Goal: Information Seeking & Learning: Learn about a topic

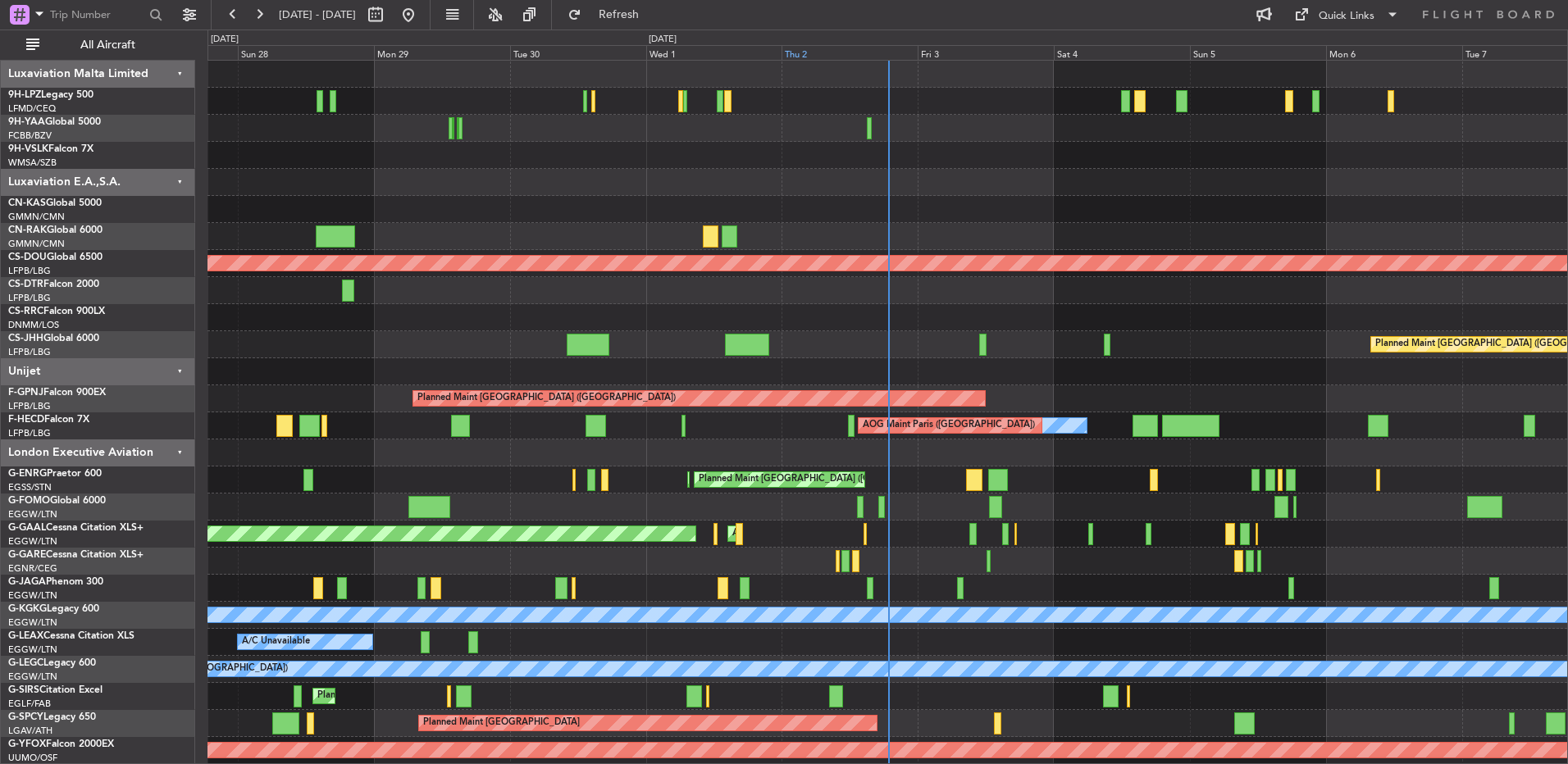
click at [872, 54] on div "Thu 2" at bounding box center [849, 52] width 136 height 14
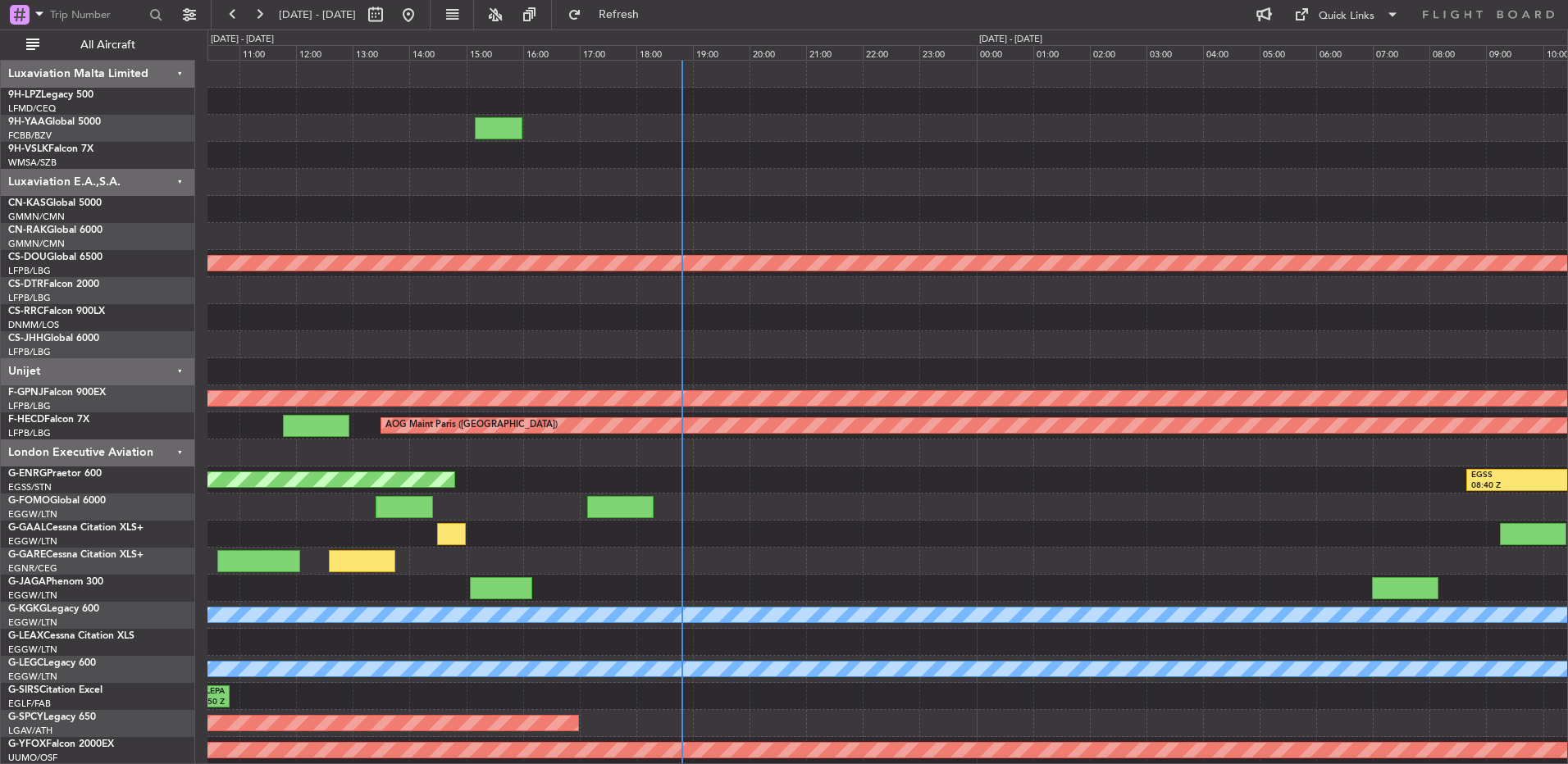
click at [697, 299] on div at bounding box center [887, 290] width 1360 height 27
click at [651, 269] on div "Planned Maint London ([GEOGRAPHIC_DATA])" at bounding box center [887, 263] width 1360 height 27
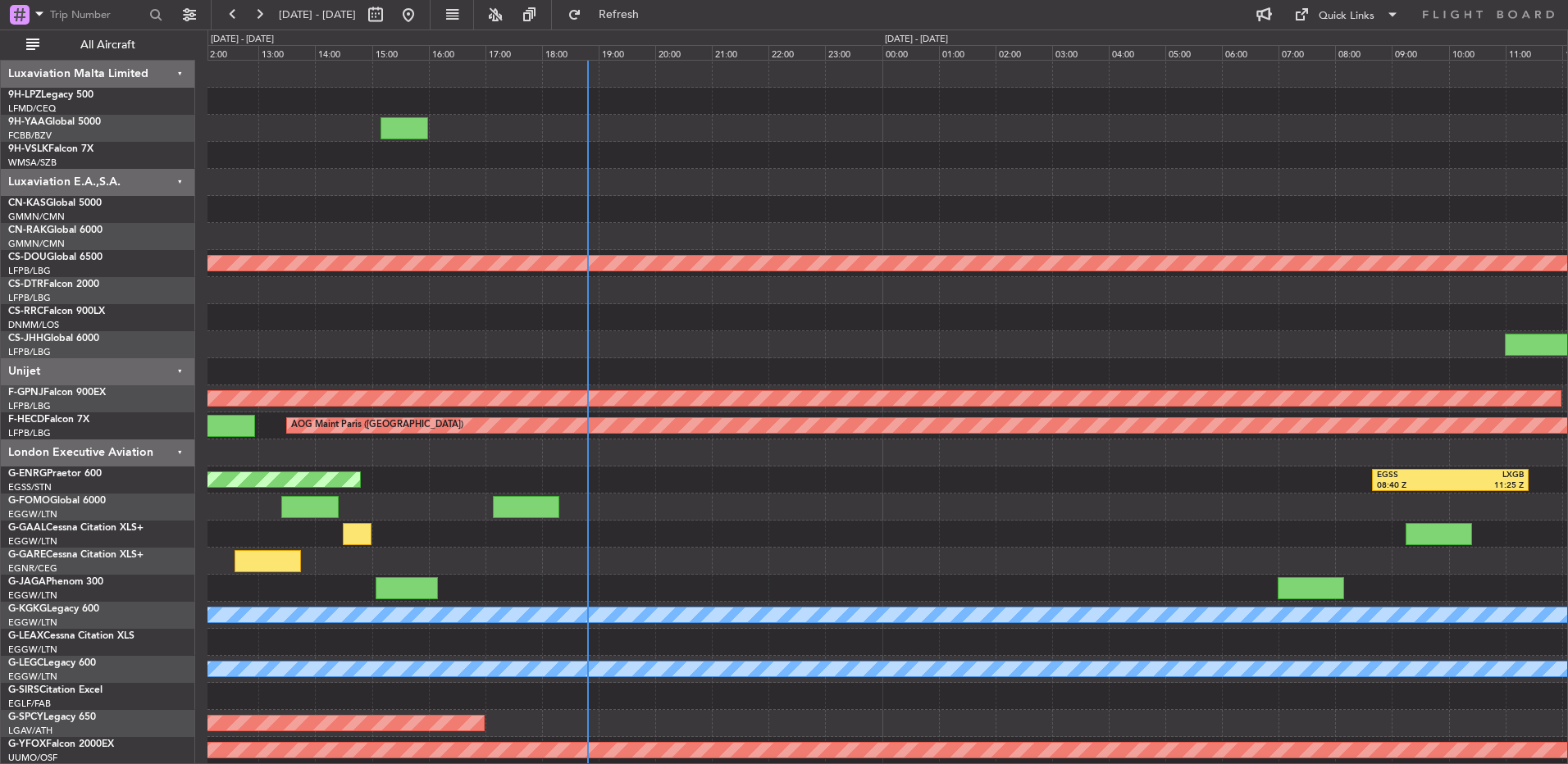
click at [49, 74] on div "Luxaviation Malta Limited" at bounding box center [97, 74] width 194 height 27
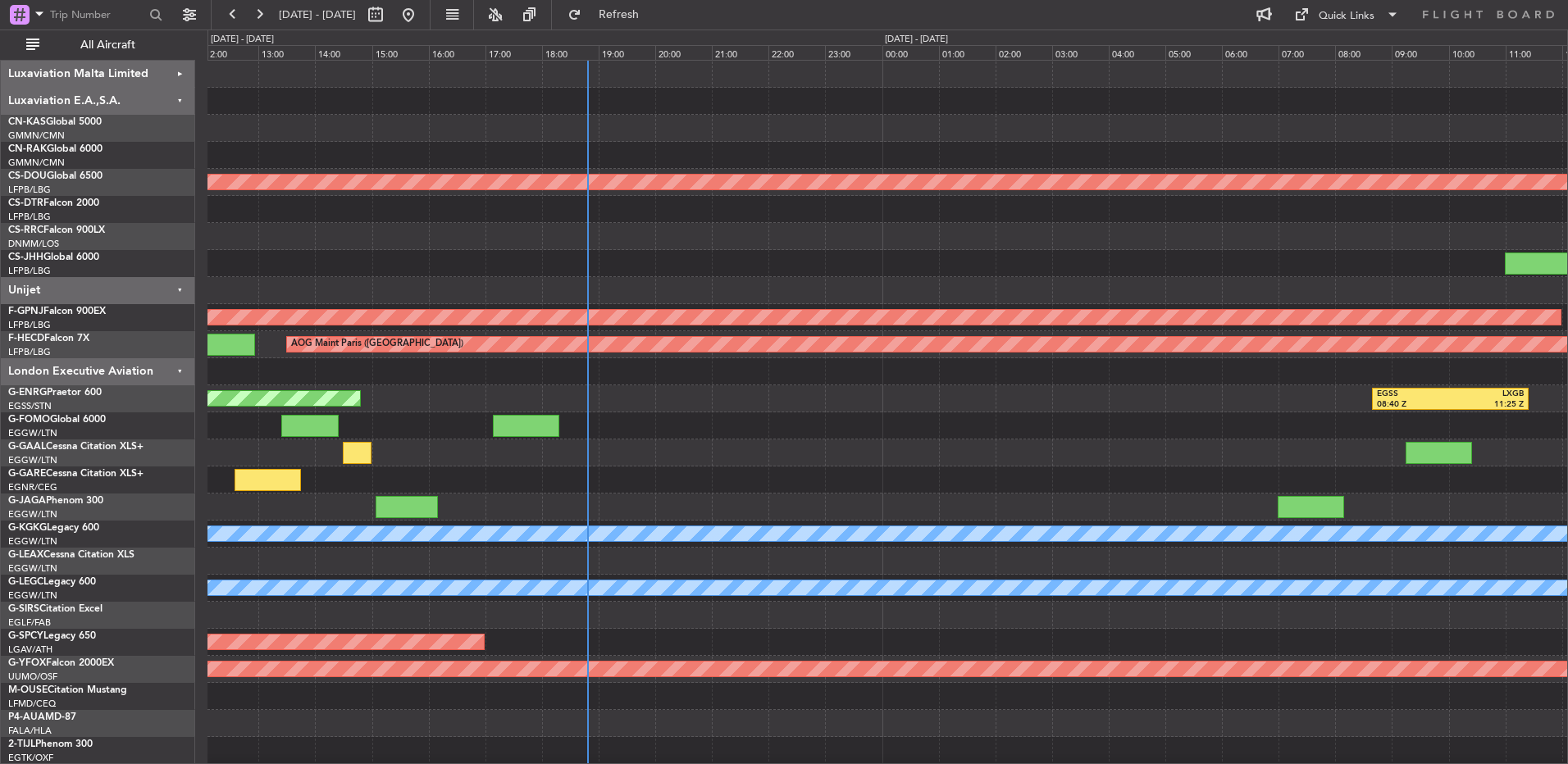
click at [143, 106] on div "Luxaviation E.A.,S.A." at bounding box center [97, 101] width 194 height 27
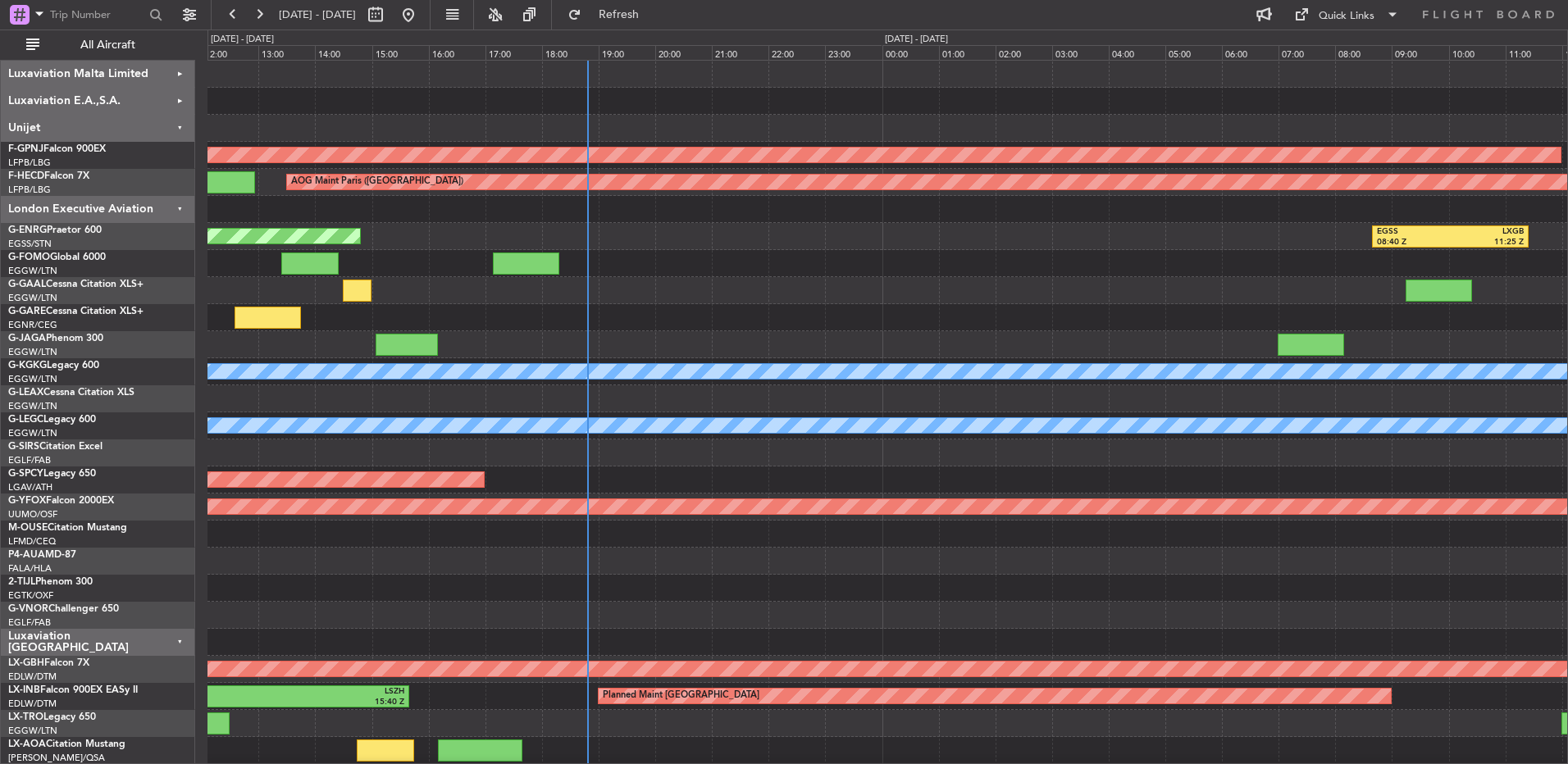
click at [149, 129] on div "Unijet" at bounding box center [97, 128] width 194 height 27
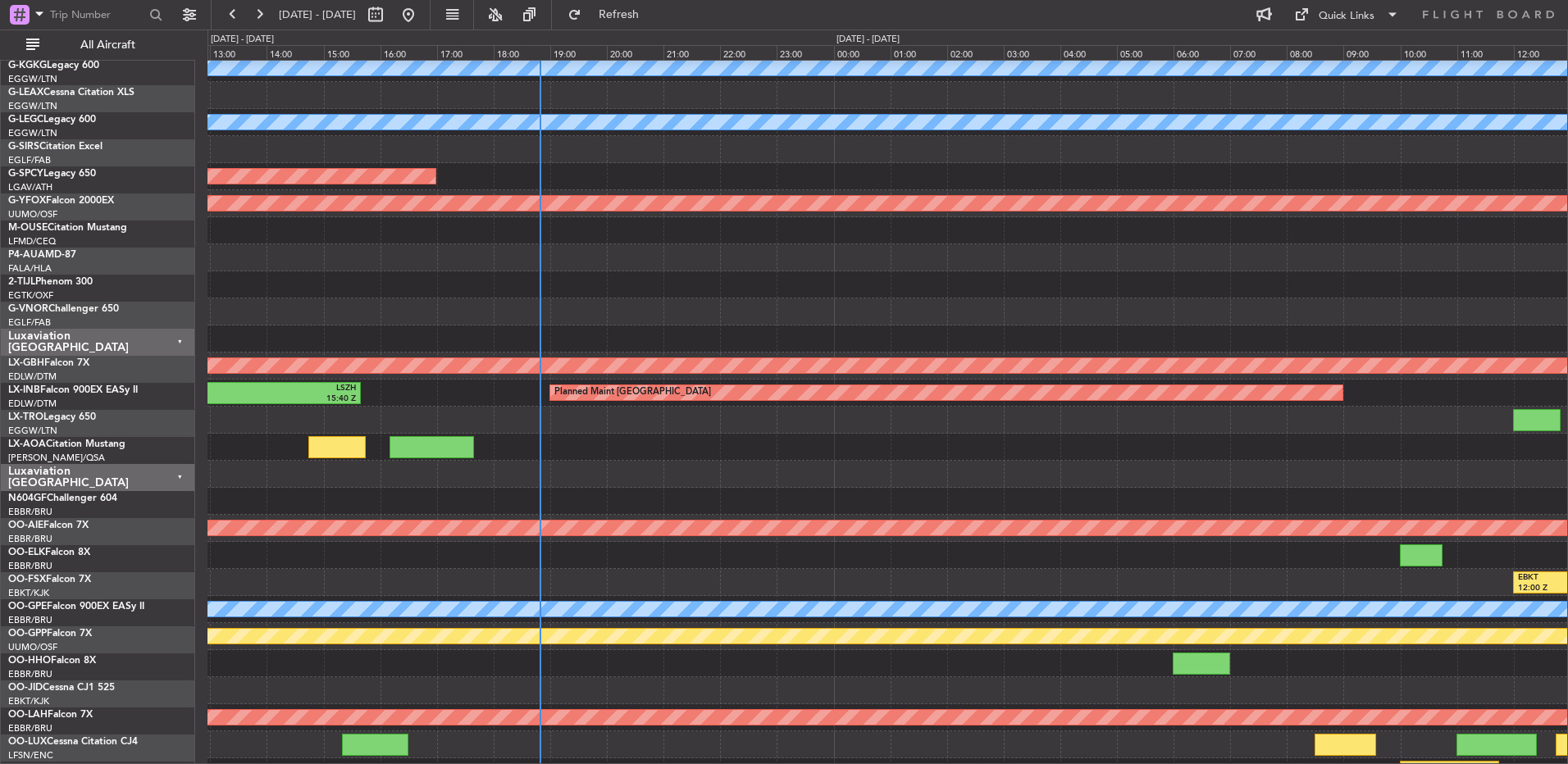
scroll to position [249, 0]
click at [571, 439] on div "No Crew Antwerp ([GEOGRAPHIC_DATA])" at bounding box center [887, 447] width 1360 height 27
click at [131, 334] on div "Luxaviation [GEOGRAPHIC_DATA]" at bounding box center [97, 339] width 194 height 27
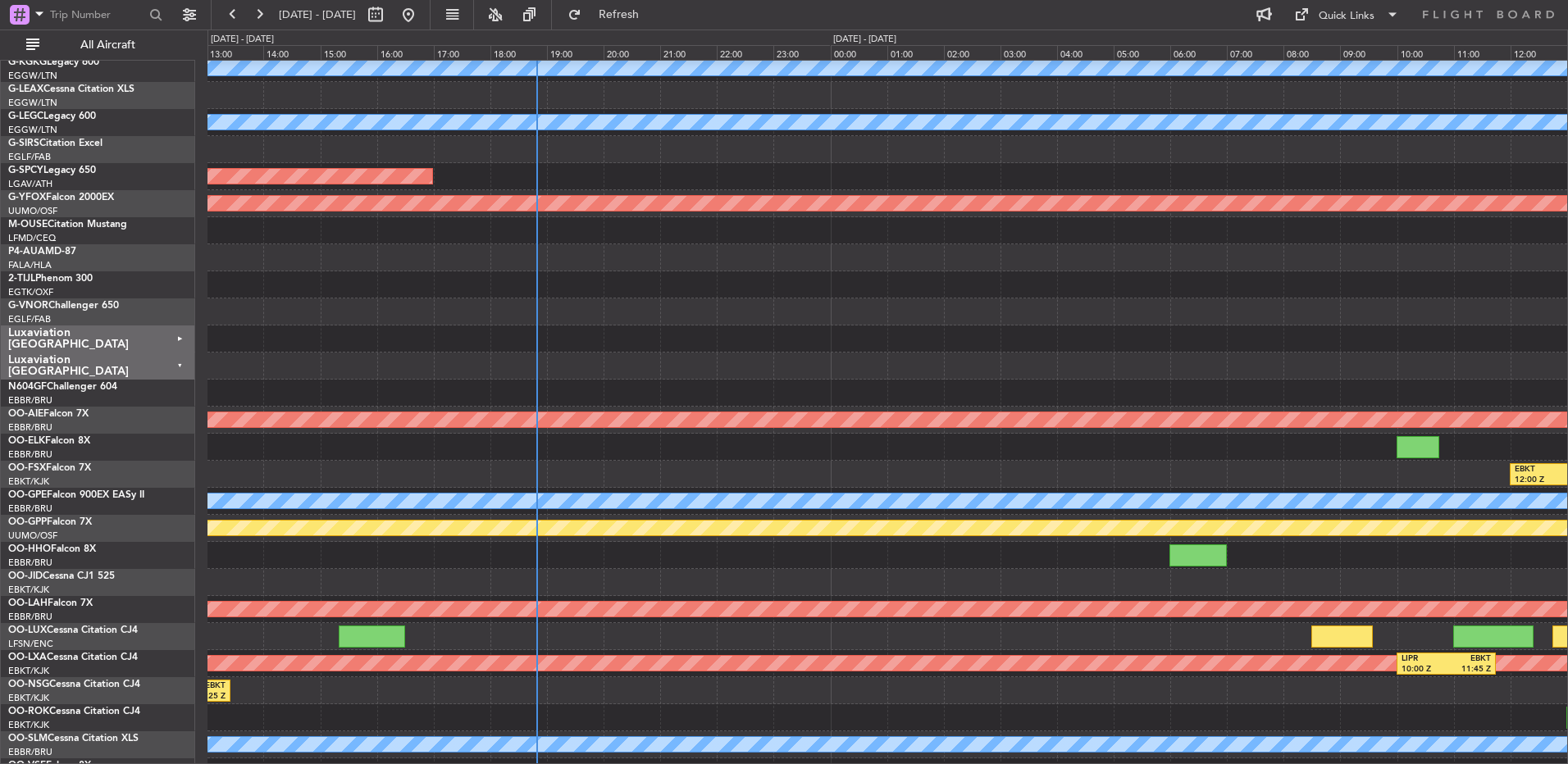
click at [131, 334] on div "Luxaviation [GEOGRAPHIC_DATA]" at bounding box center [97, 339] width 194 height 27
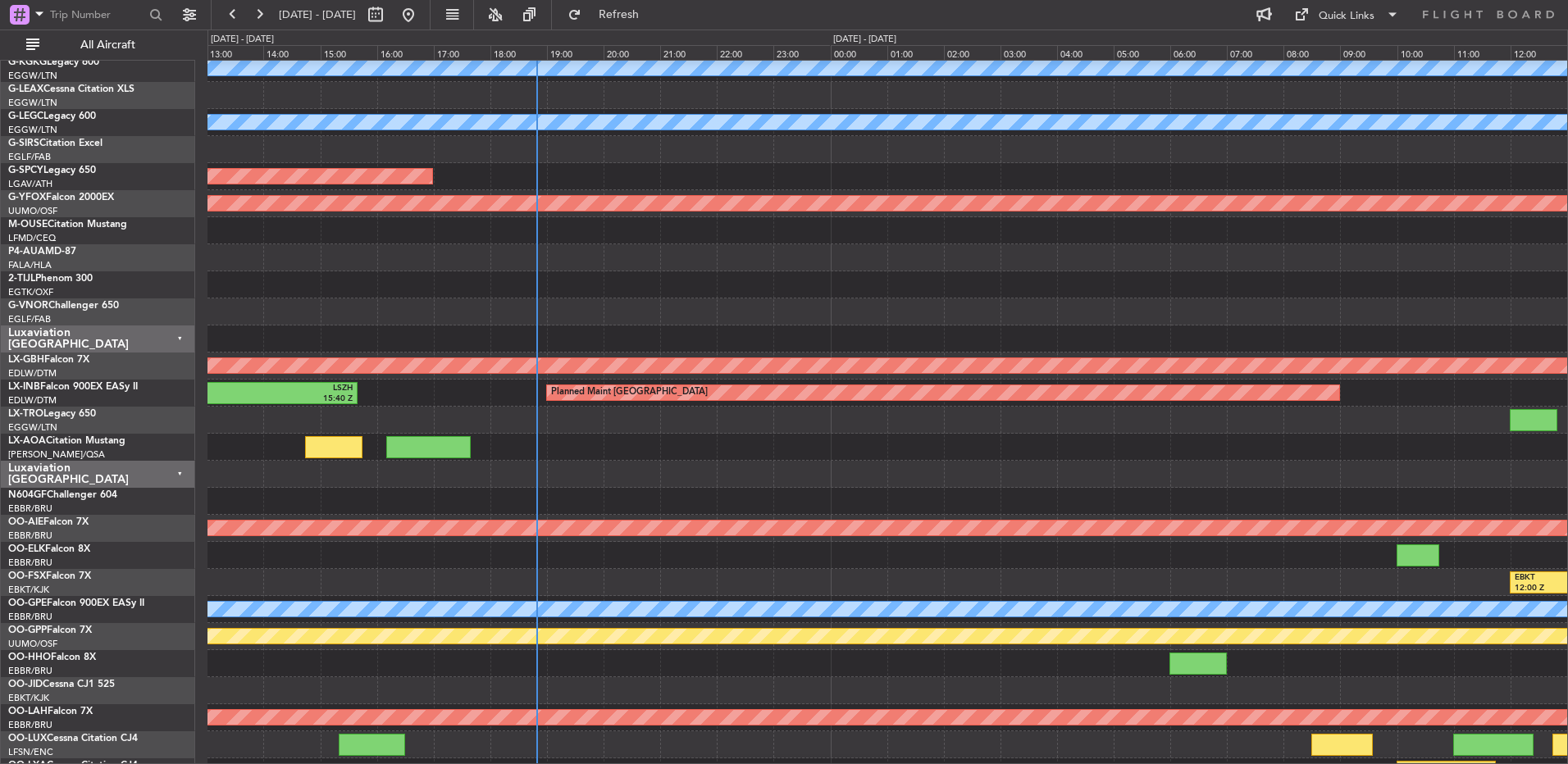
click at [131, 334] on div "Luxaviation [GEOGRAPHIC_DATA]" at bounding box center [97, 339] width 194 height 27
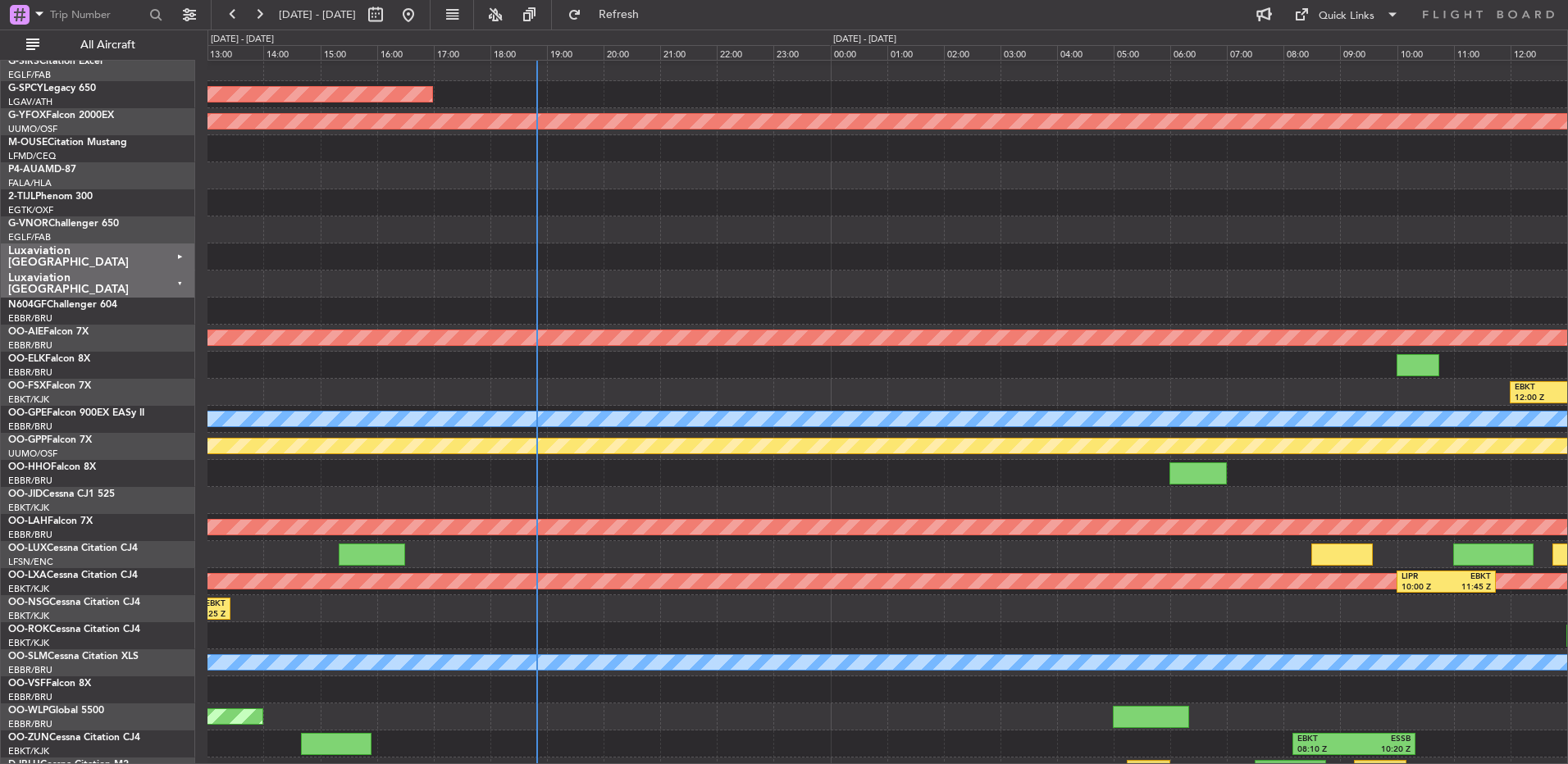
scroll to position [413, 0]
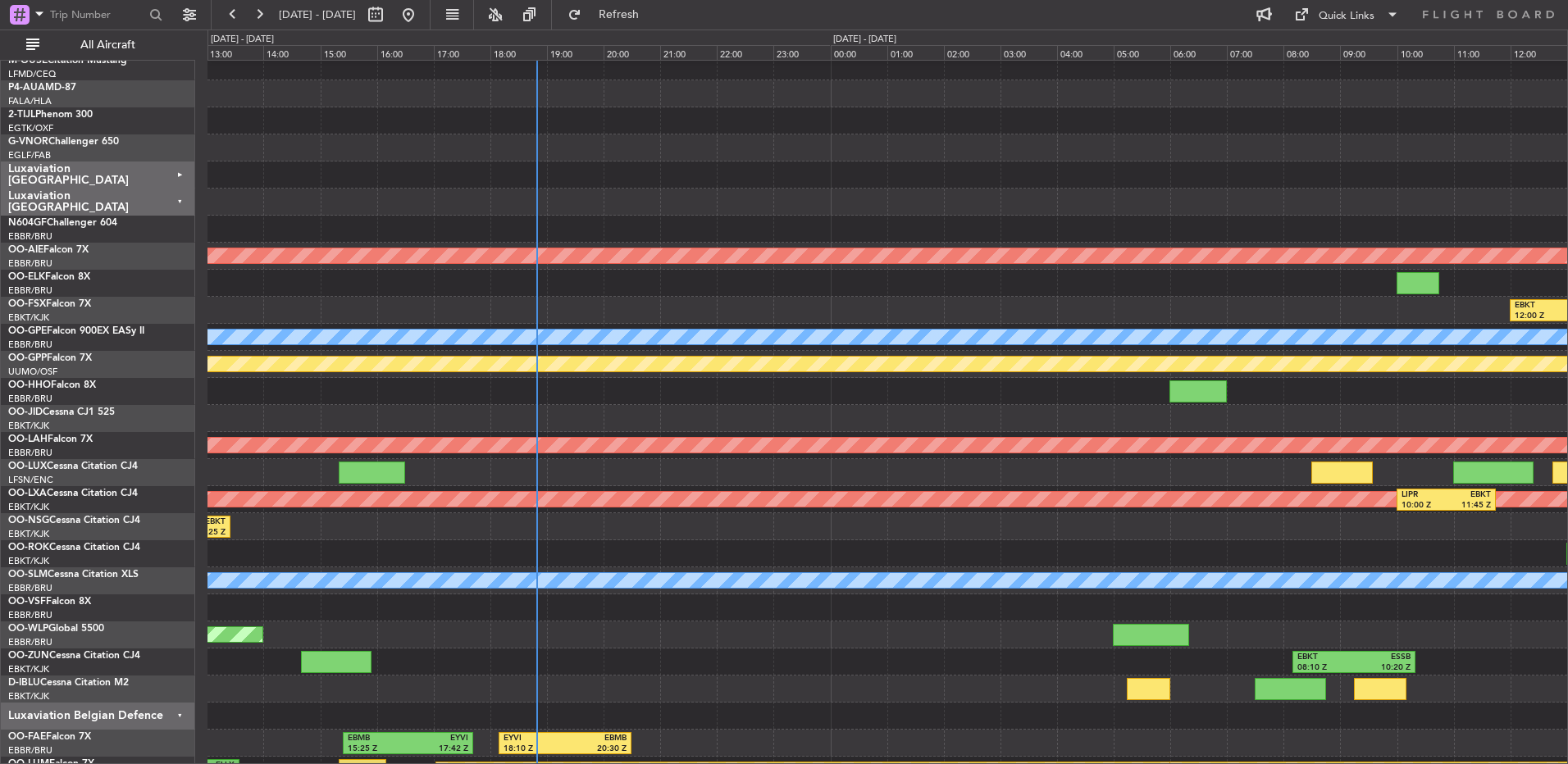
click at [105, 203] on div "Luxaviation [GEOGRAPHIC_DATA]" at bounding box center [97, 202] width 194 height 27
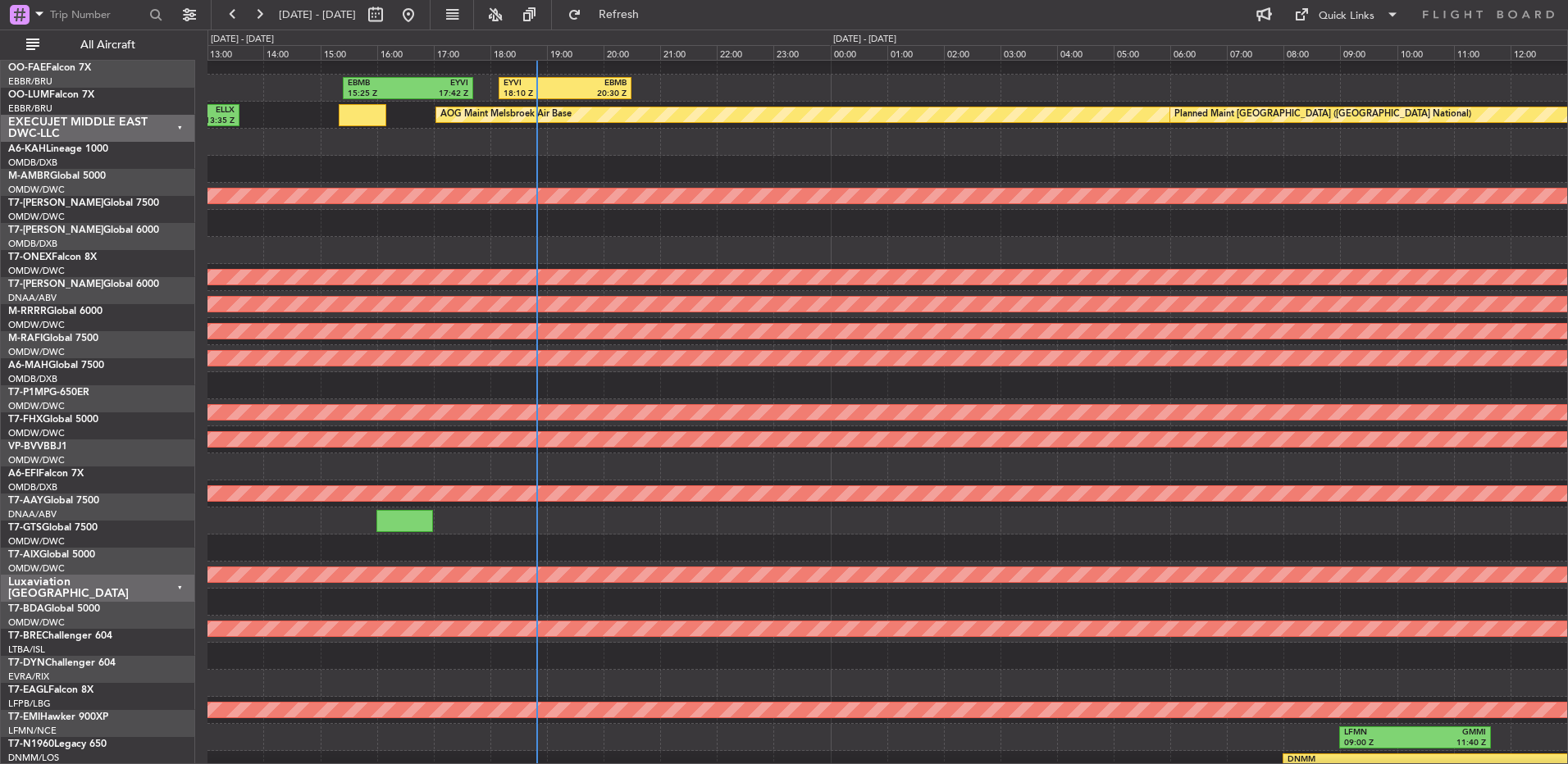
scroll to position [577, 0]
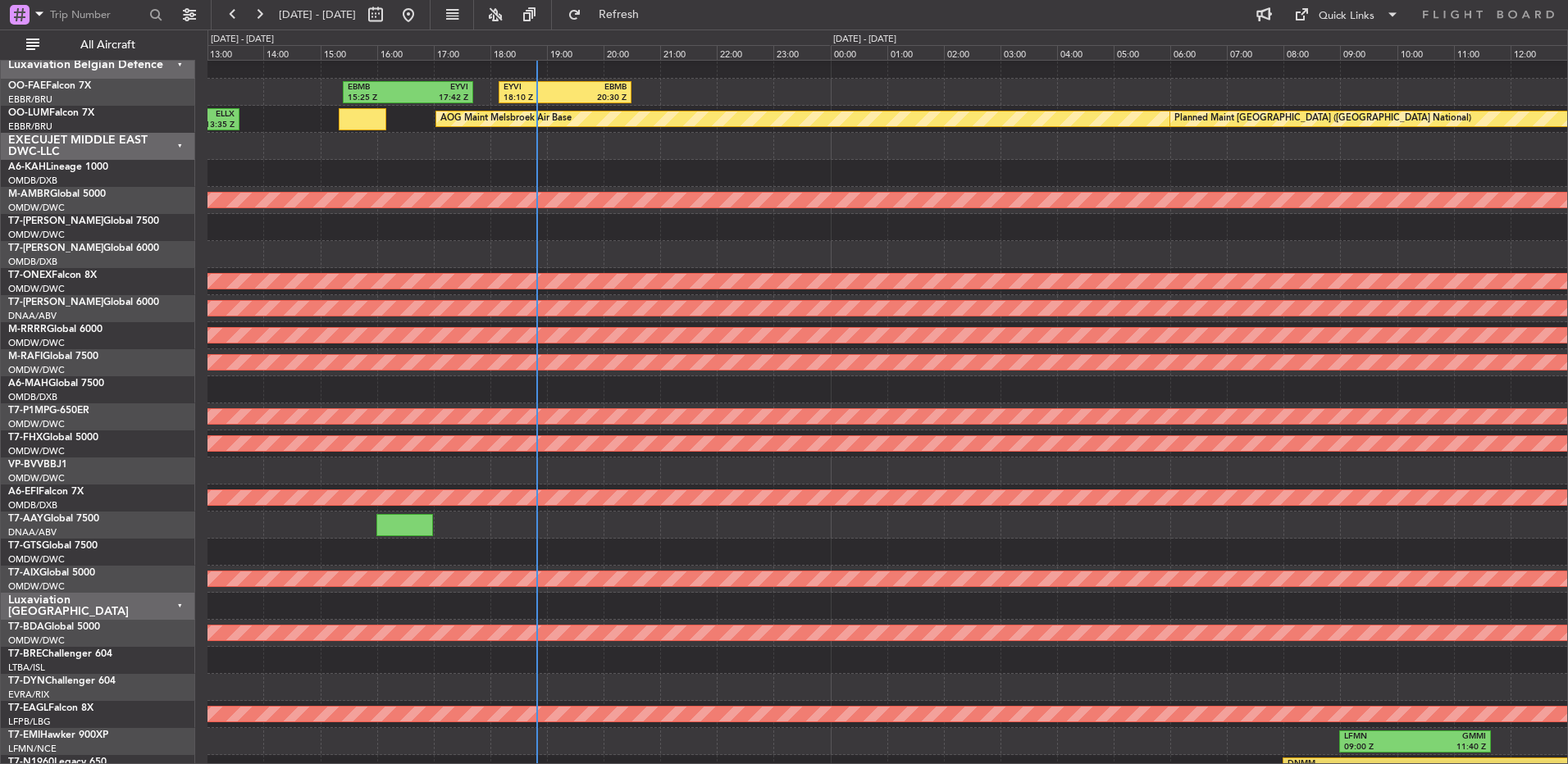
click at [163, 155] on div "EXECUJET MIDDLE EAST DWC-LLC" at bounding box center [97, 146] width 194 height 27
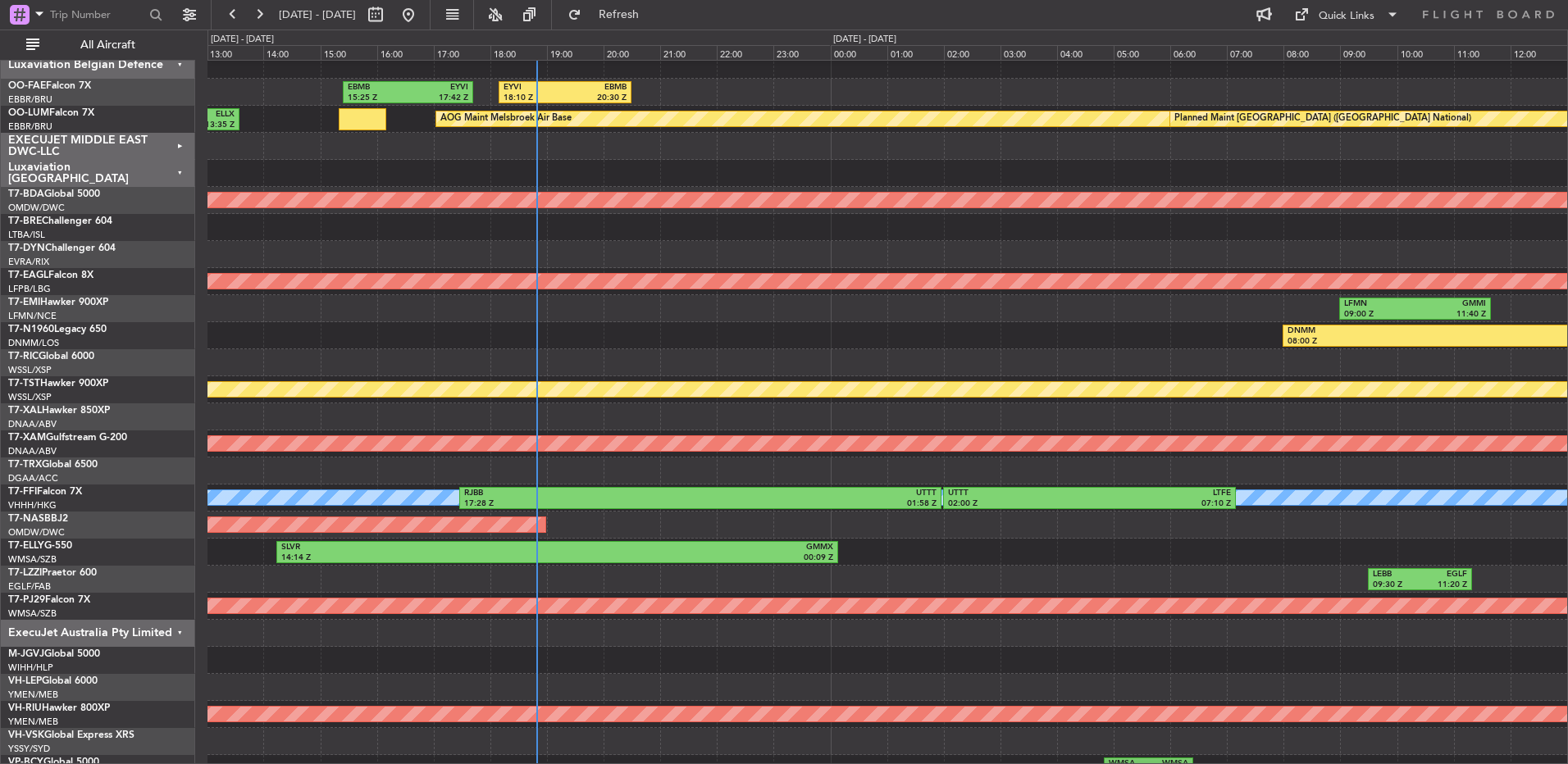
click at [163, 176] on div "Luxaviation [GEOGRAPHIC_DATA]" at bounding box center [97, 173] width 194 height 27
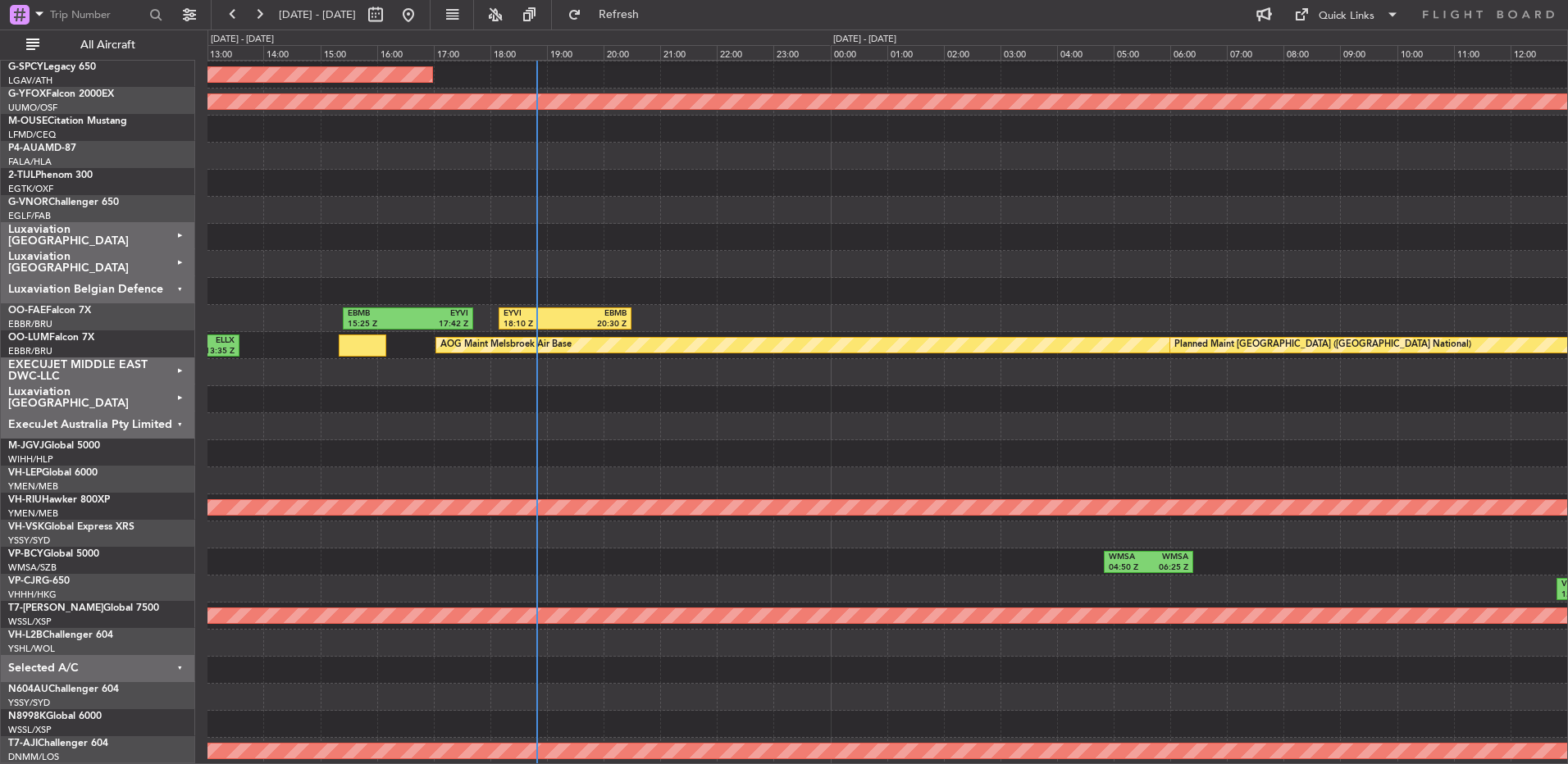
scroll to position [351, 0]
click at [168, 417] on div "ExecuJet Australia Pty Limited" at bounding box center [97, 427] width 194 height 27
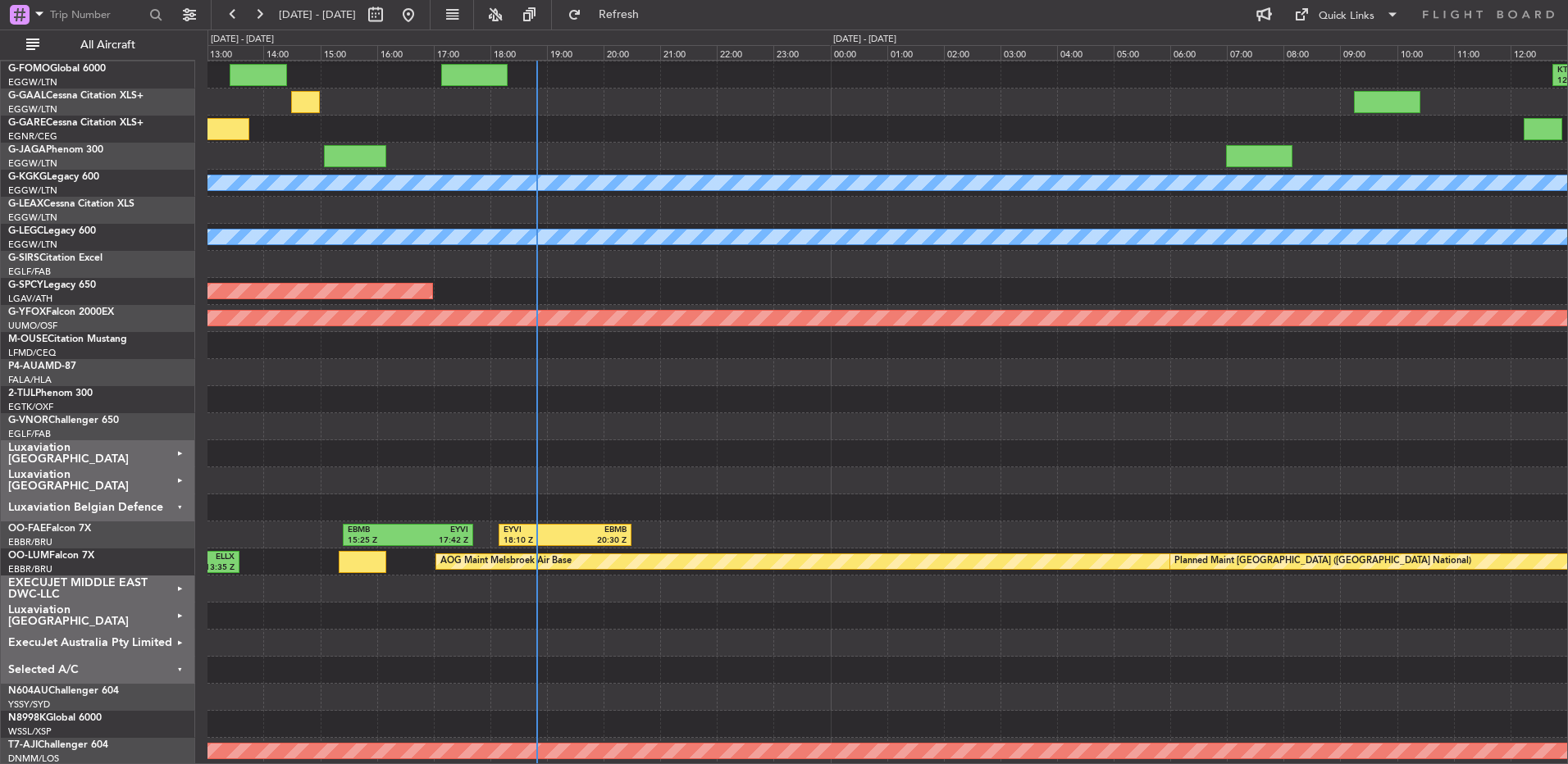
scroll to position [134, 0]
click at [164, 677] on div "Selected A/C" at bounding box center [97, 670] width 194 height 27
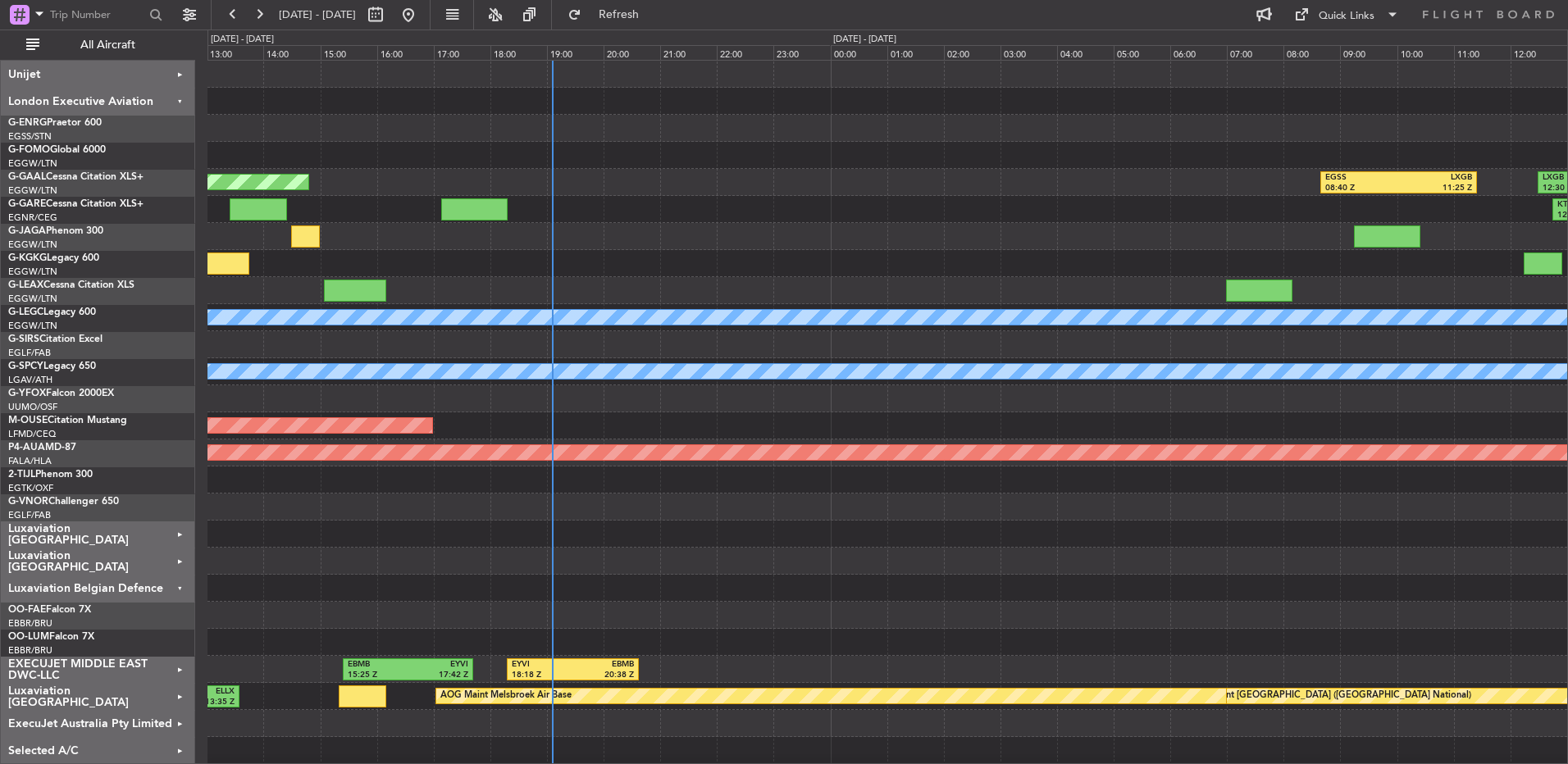
scroll to position [0, 0]
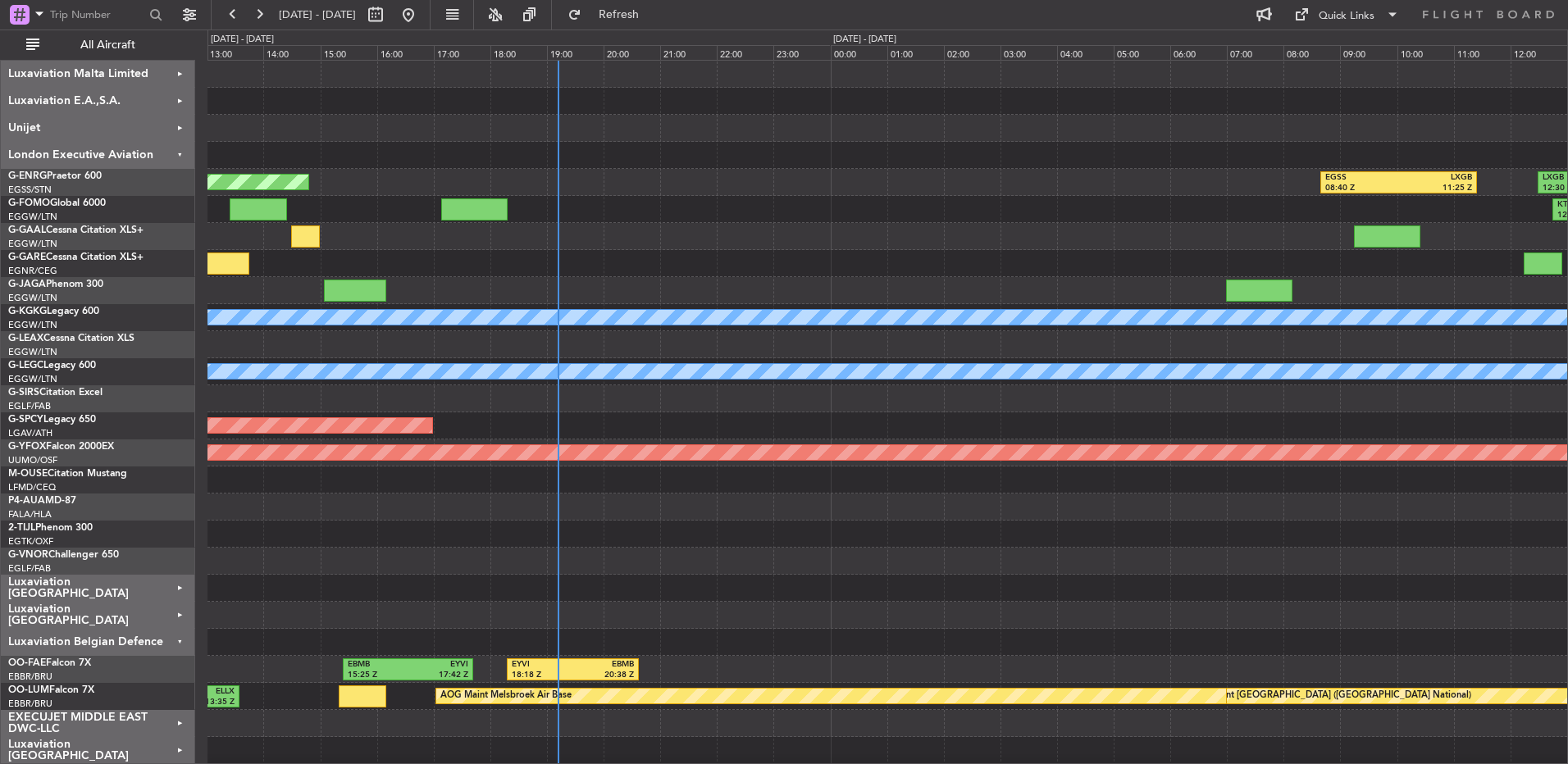
click at [513, 478] on div at bounding box center [887, 480] width 1360 height 27
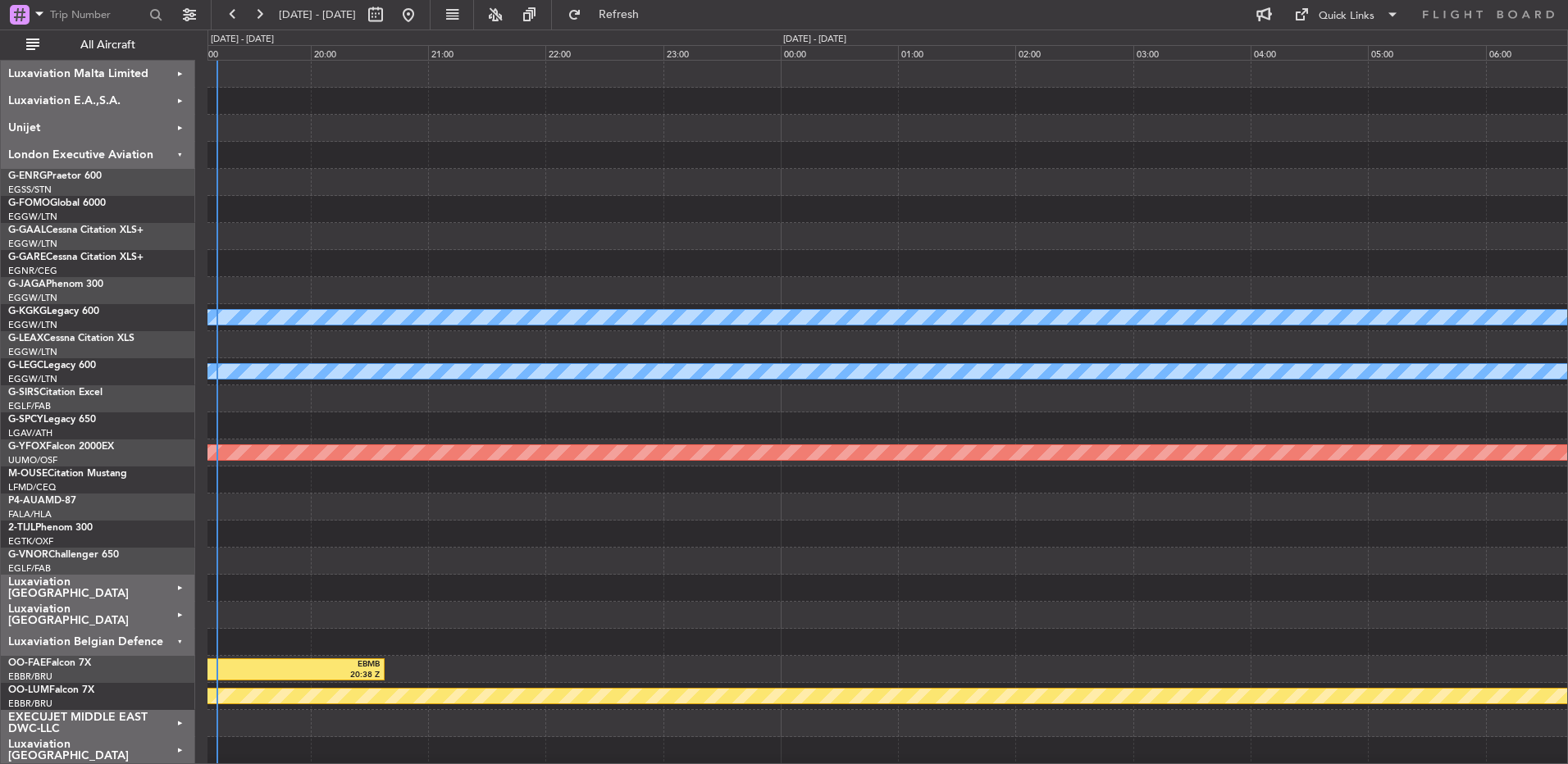
click at [863, 411] on div at bounding box center [887, 399] width 1360 height 27
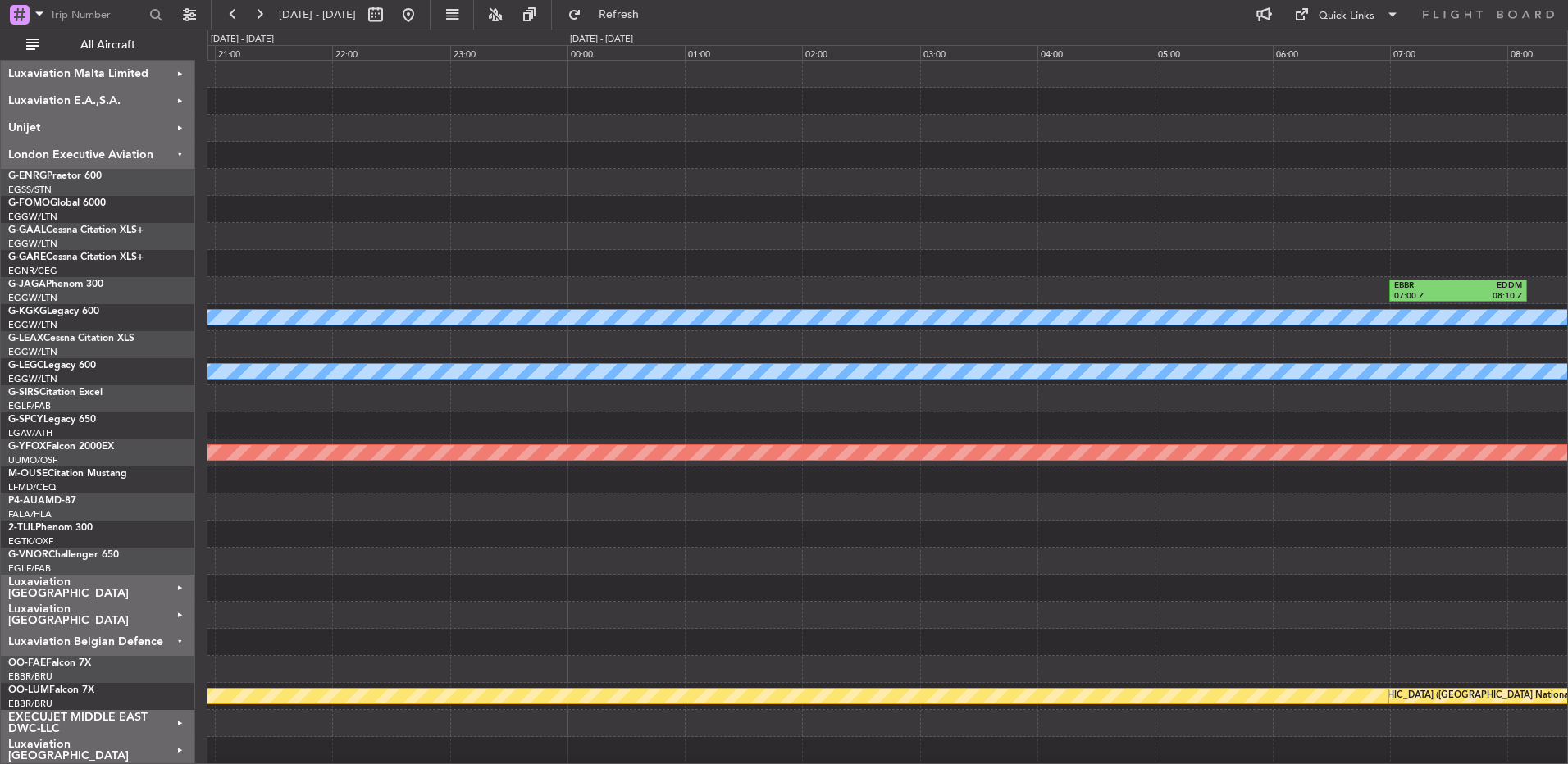
click at [1088, 474] on div at bounding box center [887, 480] width 1360 height 27
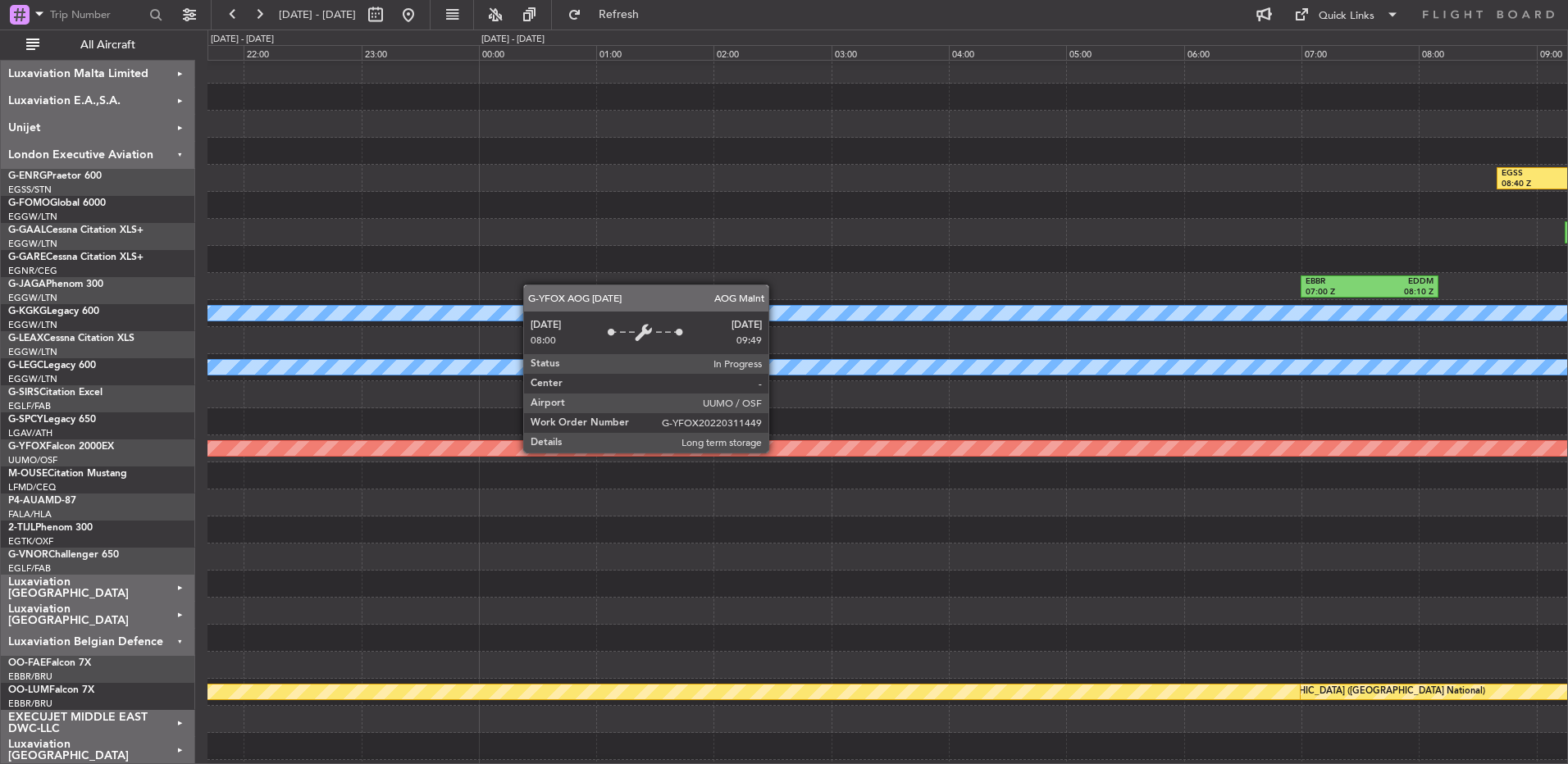
scroll to position [5, 0]
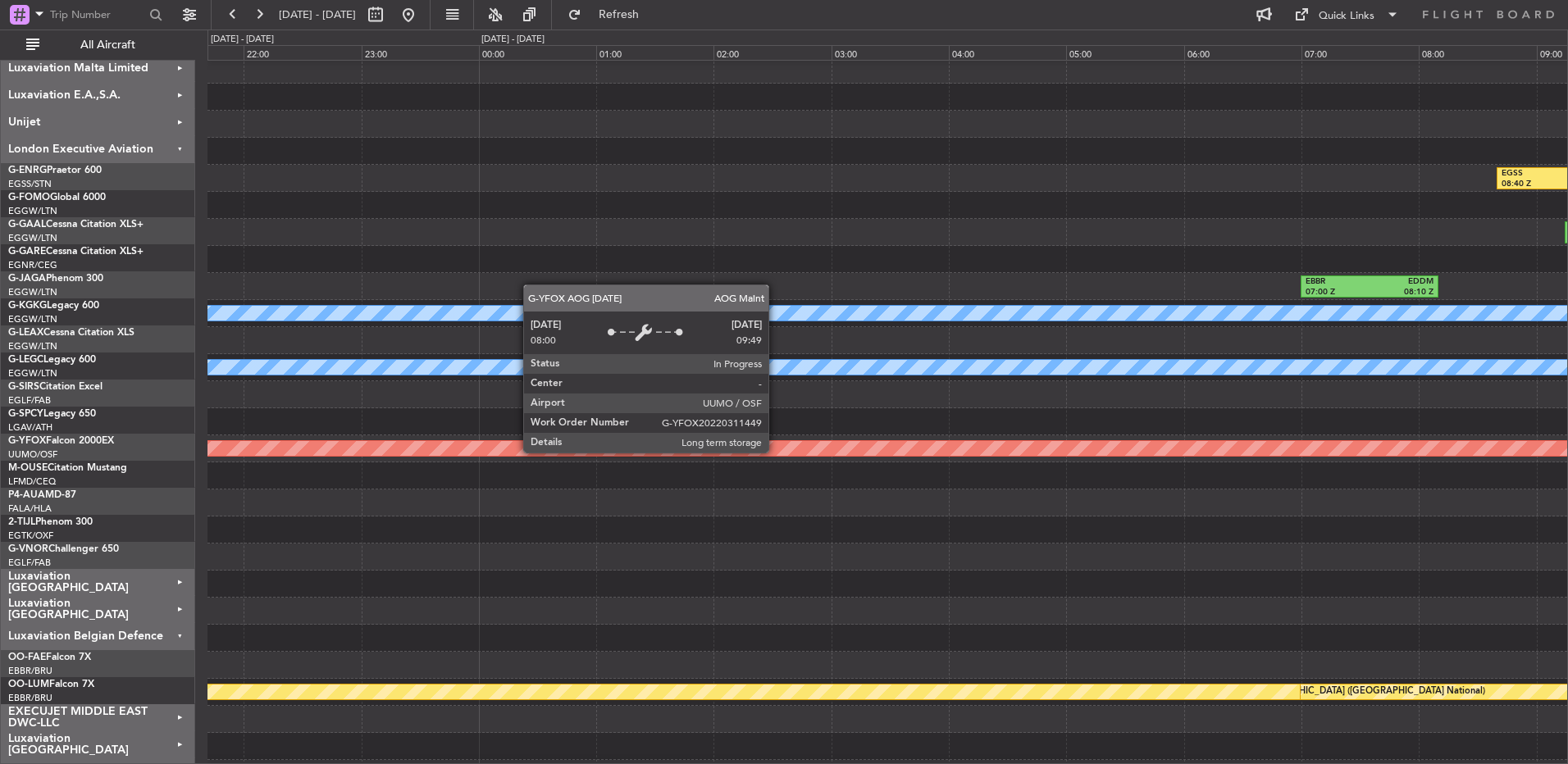
click at [667, 446] on div "AOG Maint Ostafyevo" at bounding box center [888, 448] width 4079 height 14
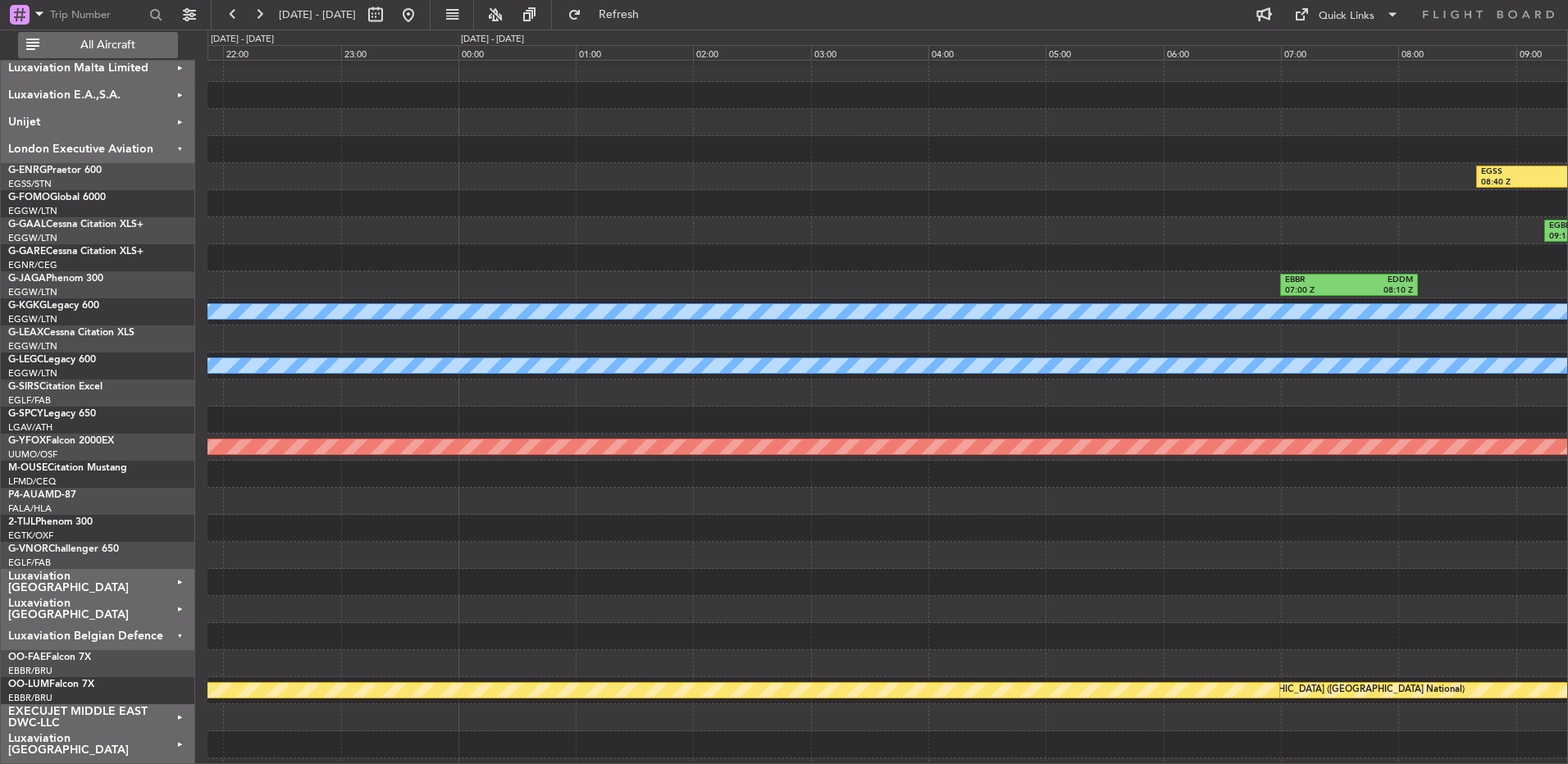
click at [109, 53] on button "All Aircraft" at bounding box center [97, 44] width 160 height 26
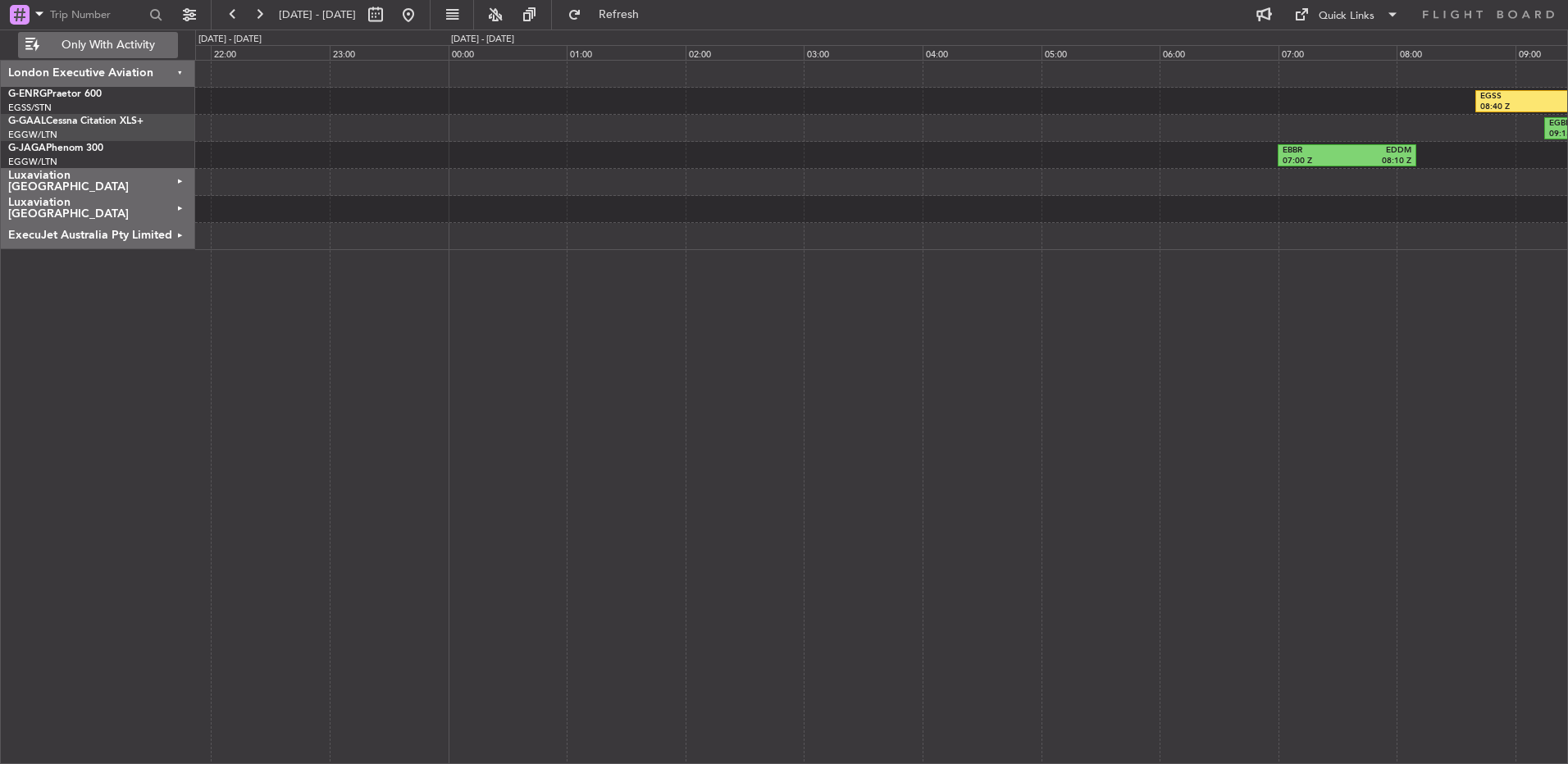
scroll to position [0, 0]
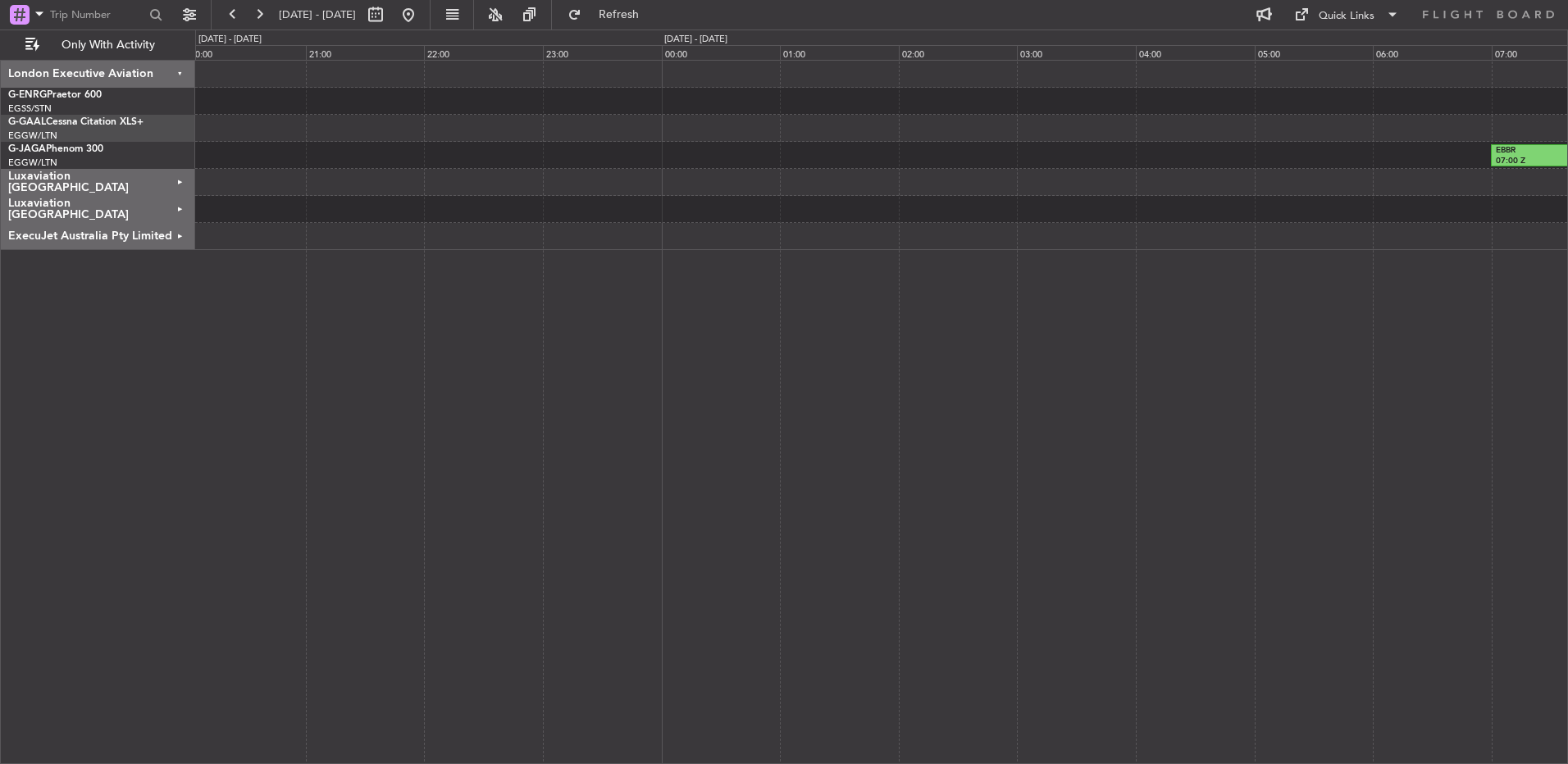
click at [576, 260] on div "EGSS 08:40 Z LXGB 11:25 Z EGBP 09:15 Z EGPF 10:25 Z EBBR 07:00 Z EDDM 08:10 Z" at bounding box center [881, 411] width 1373 height 704
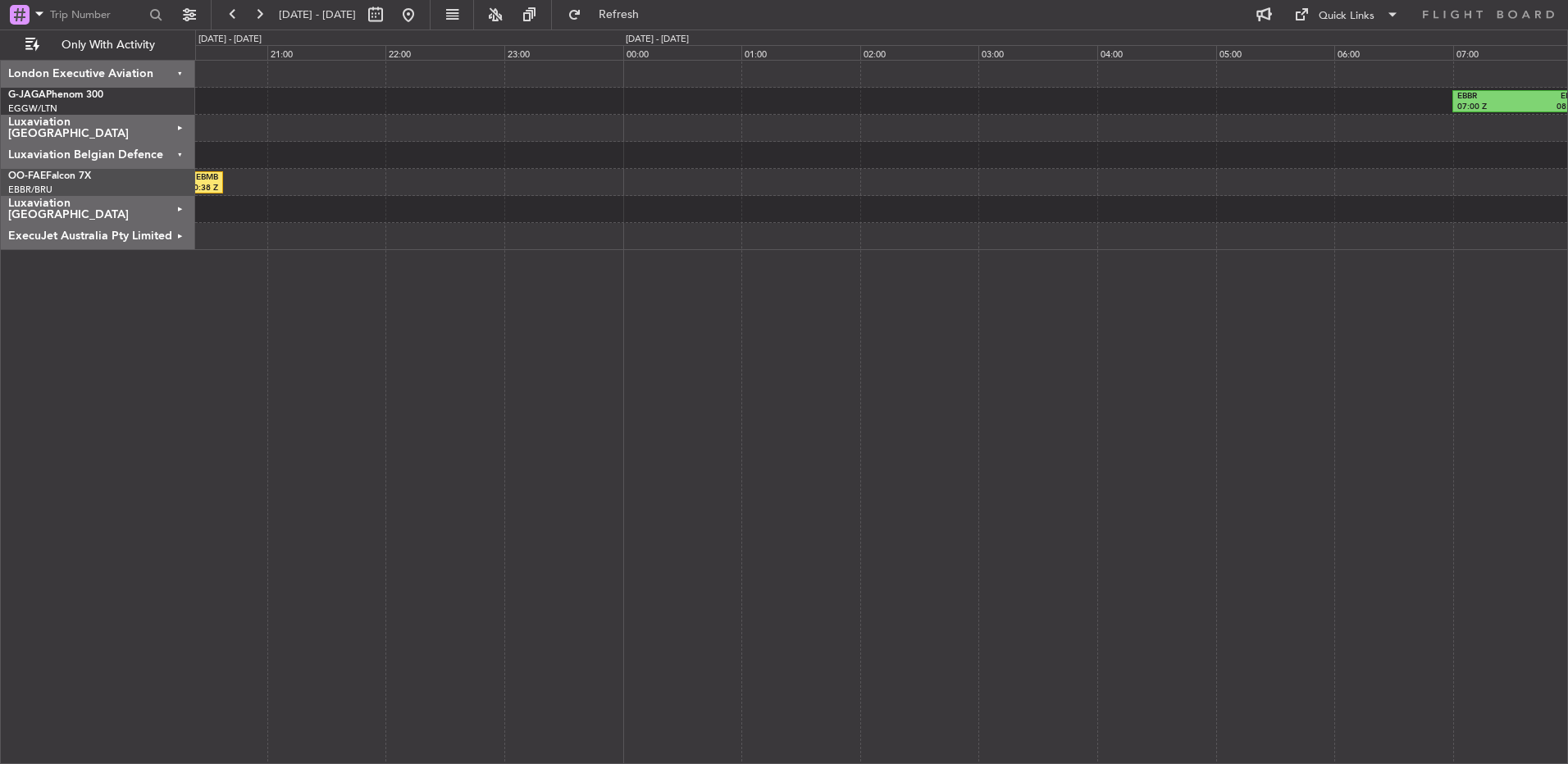
click at [561, 259] on div "EBBR 07:00 Z EDDM 08:10 Z EYVI 18:18 Z EBMB 20:38 Z EBMB 15:25 Z EYVI 17:42 Z" at bounding box center [881, 411] width 1373 height 704
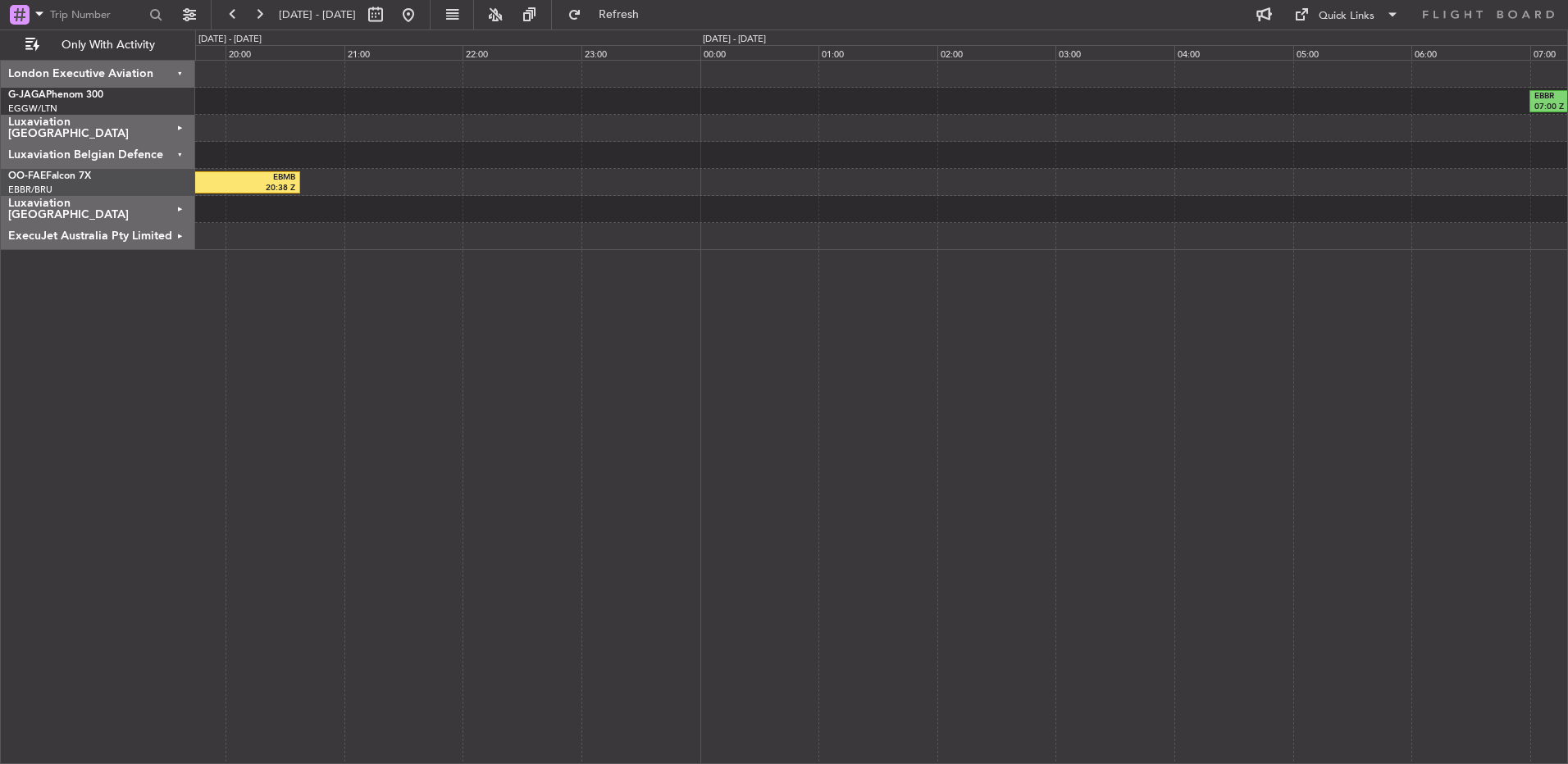
click at [586, 258] on div "EBBR 07:00 Z EDDM 08:10 Z EYVI 18:18 Z EBMB 20:38 Z EBMB 15:25 Z EYVI 17:42 Z" at bounding box center [881, 411] width 1373 height 704
